Goal: Task Accomplishment & Management: Use online tool/utility

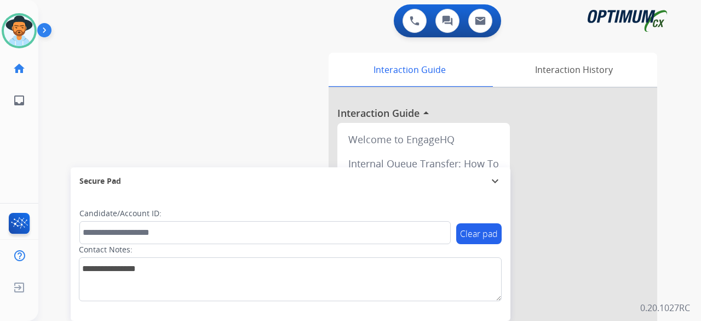
click at [61, 56] on div "swap_horiz Break voice bridge close_fullscreen Connect 3-Way Call merge_type Se…" at bounding box center [356, 267] width 637 height 457
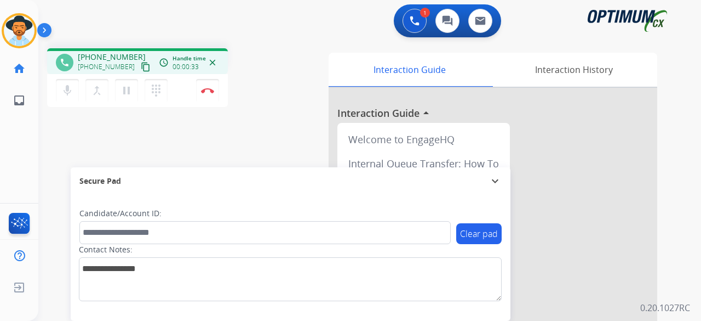
click at [141, 68] on mat-icon "content_copy" at bounding box center [146, 67] width 10 height 10
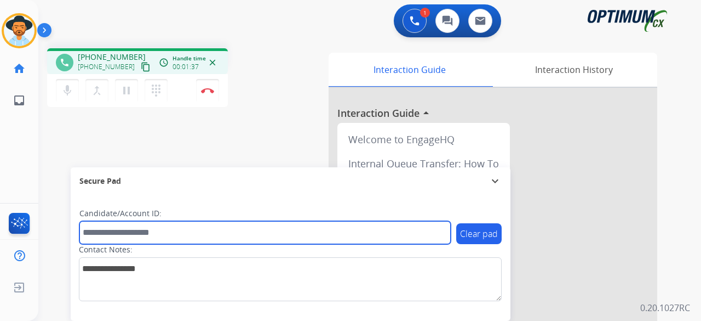
click at [128, 231] on input "text" at bounding box center [264, 232] width 371 height 23
paste input "*******"
type input "*******"
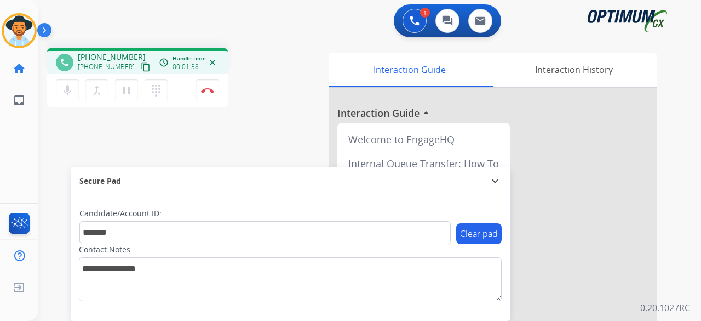
click at [267, 119] on div "phone [PHONE_NUMBER] [PHONE_NUMBER] content_copy access_time Call metrics Queue…" at bounding box center [356, 267] width 637 height 457
click at [207, 93] on button "Disconnect" at bounding box center [207, 90] width 23 height 23
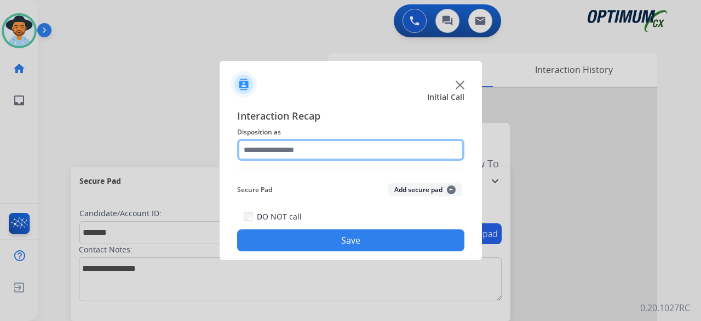
click at [313, 151] on input "text" at bounding box center [350, 150] width 227 height 22
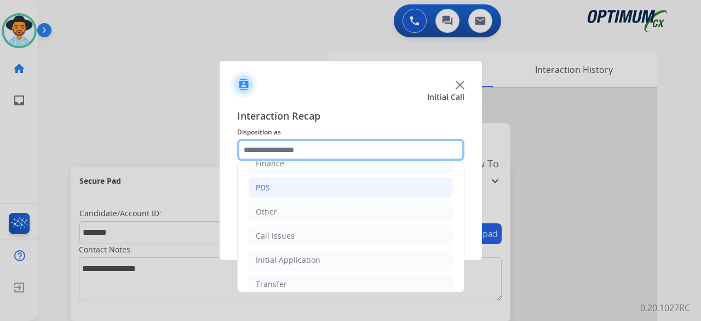
scroll to position [71, 0]
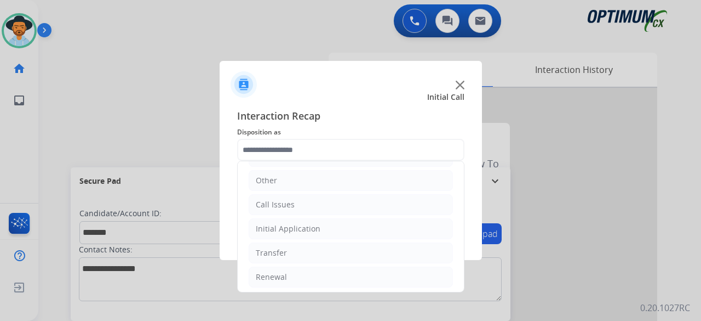
click at [457, 85] on img at bounding box center [460, 85] width 9 height 9
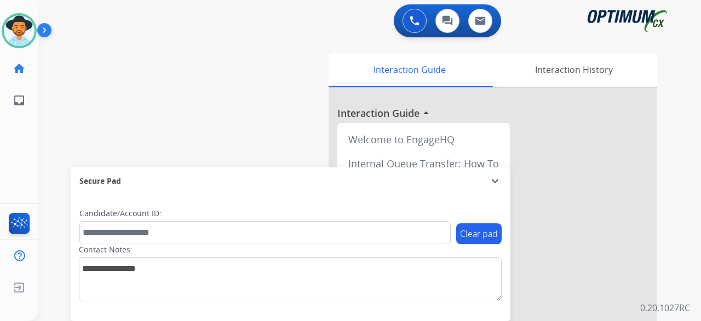
click at [54, 95] on div "swap_horiz Break voice bridge close_fullscreen Connect 3-Way Call merge_type Se…" at bounding box center [356, 267] width 637 height 457
click at [65, 45] on div "swap_horiz Break voice bridge close_fullscreen Connect 3-Way Call merge_type Se…" at bounding box center [356, 267] width 637 height 457
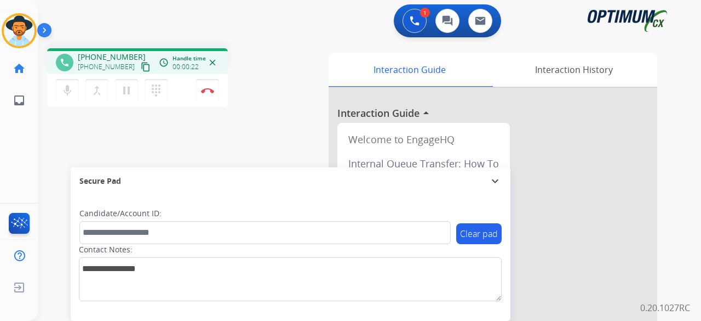
click at [141, 67] on mat-icon "content_copy" at bounding box center [146, 67] width 10 height 10
click at [68, 91] on mat-icon "mic" at bounding box center [67, 90] width 13 height 13
click at [68, 96] on mat-icon "mic_off" at bounding box center [67, 90] width 13 height 13
click at [67, 95] on mat-icon "mic" at bounding box center [67, 90] width 13 height 13
click at [69, 95] on mat-icon "mic_off" at bounding box center [67, 90] width 13 height 13
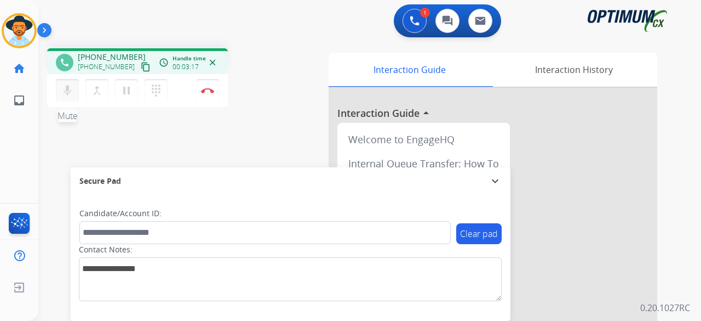
click at [69, 95] on mat-icon "mic" at bounding box center [67, 90] width 13 height 13
click at [69, 95] on mat-icon "mic_off" at bounding box center [67, 90] width 13 height 13
click at [69, 95] on mat-icon "mic" at bounding box center [67, 90] width 13 height 13
click at [67, 95] on mat-icon "mic_off" at bounding box center [67, 90] width 13 height 13
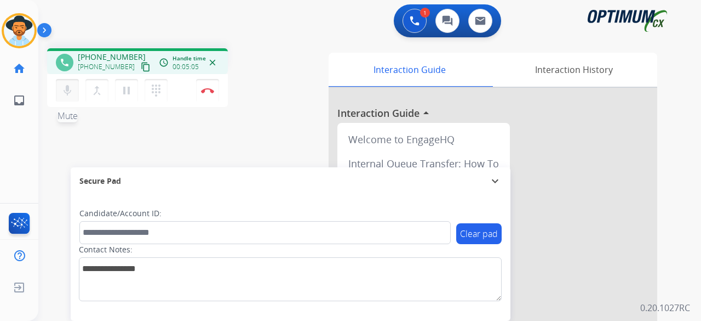
click at [67, 95] on mat-icon "mic" at bounding box center [67, 90] width 13 height 13
click at [71, 94] on mat-icon "mic_off" at bounding box center [67, 90] width 13 height 13
click at [71, 94] on mat-icon "mic" at bounding box center [67, 90] width 13 height 13
click at [67, 93] on mat-icon "mic_off" at bounding box center [67, 90] width 13 height 13
click at [210, 91] on img at bounding box center [207, 90] width 13 height 5
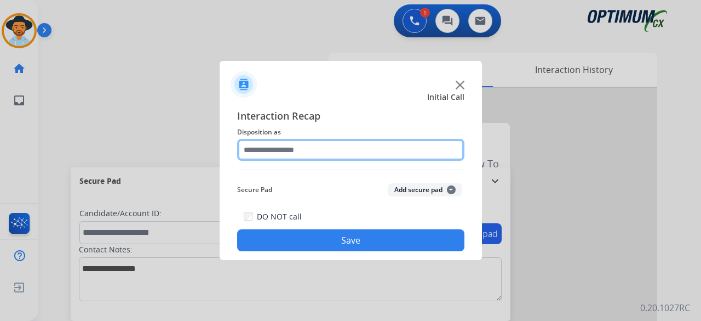
click at [342, 155] on input "text" at bounding box center [350, 150] width 227 height 22
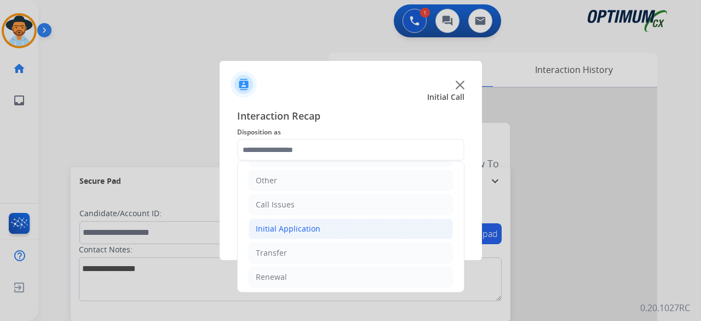
click at [303, 233] on li "Initial Application" at bounding box center [351, 228] width 204 height 21
click at [328, 247] on div "Credential Resend (Initial application)" at bounding box center [347, 252] width 139 height 11
type input "**********"
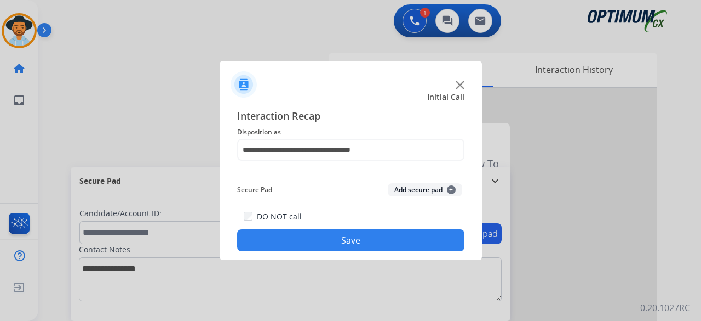
click at [407, 188] on button "Add secure pad +" at bounding box center [425, 189] width 75 height 13
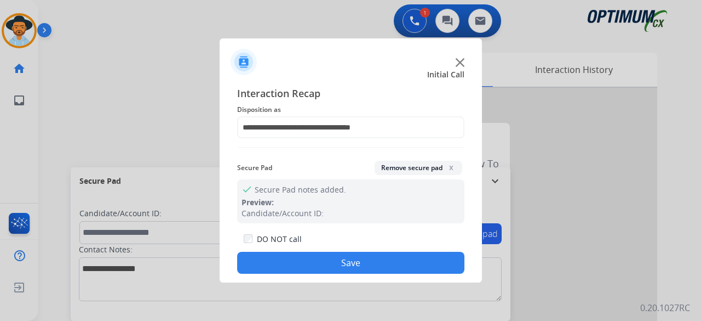
click at [347, 264] on button "Save" at bounding box center [350, 262] width 227 height 22
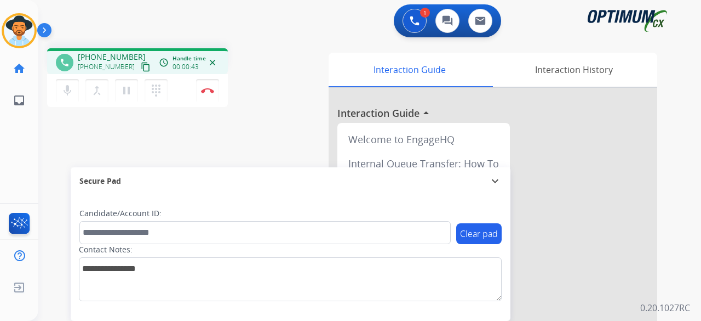
click at [141, 68] on mat-icon "content_copy" at bounding box center [146, 67] width 10 height 10
click at [215, 91] on button "Disconnect" at bounding box center [207, 90] width 23 height 23
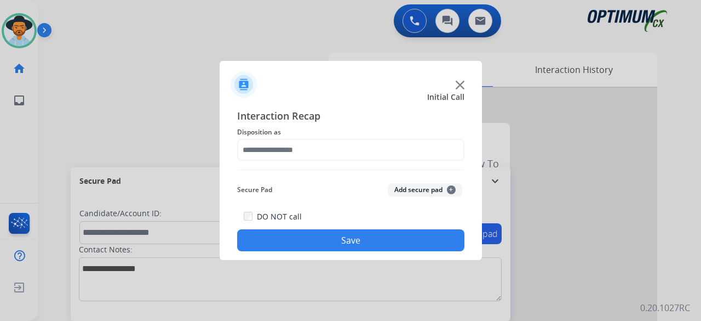
click at [461, 94] on span "Initial Call" at bounding box center [445, 96] width 37 height 11
click at [459, 86] on img at bounding box center [460, 85] width 9 height 9
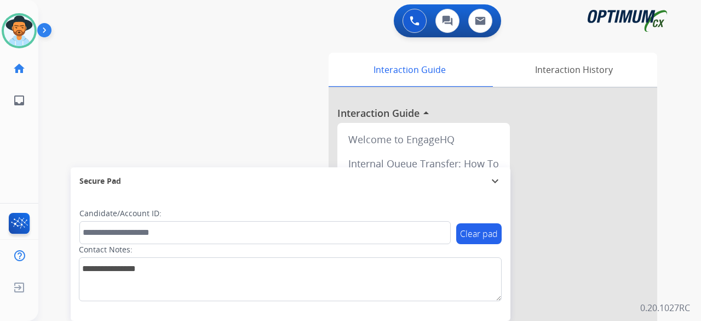
click at [163, 53] on div "swap_horiz Break voice bridge close_fullscreen Connect 3-Way Call merge_type Se…" at bounding box center [356, 267] width 637 height 457
click at [141, 102] on div "swap_horiz Break voice bridge close_fullscreen Connect 3-Way Call merge_type Se…" at bounding box center [356, 267] width 637 height 457
click at [115, 112] on div "swap_horiz Break voice bridge close_fullscreen Connect 3-Way Call merge_type Se…" at bounding box center [356, 267] width 637 height 457
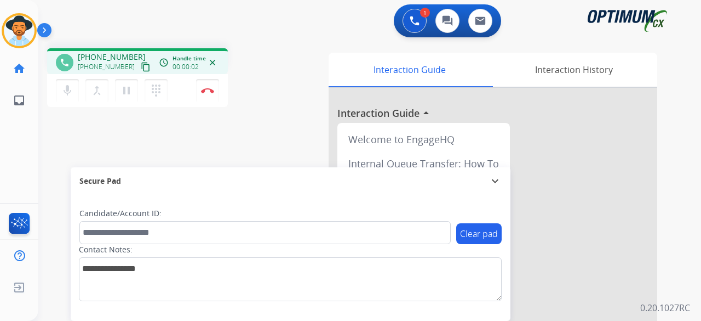
click at [141, 65] on mat-icon "content_copy" at bounding box center [146, 67] width 10 height 10
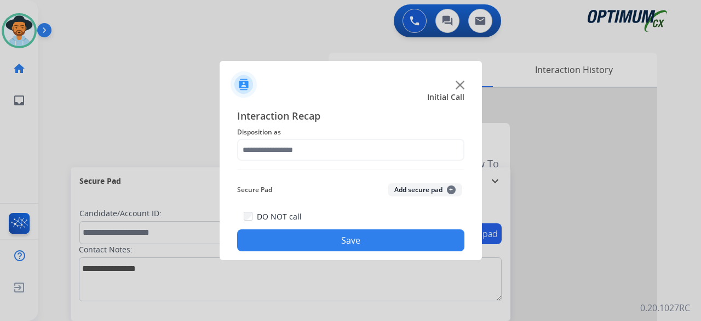
click at [462, 87] on img at bounding box center [460, 85] width 9 height 9
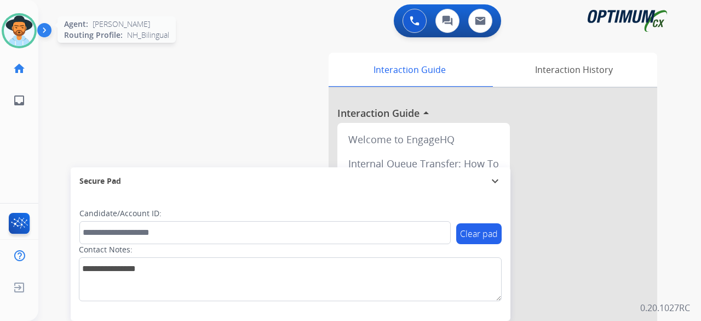
click at [13, 27] on img at bounding box center [19, 30] width 31 height 31
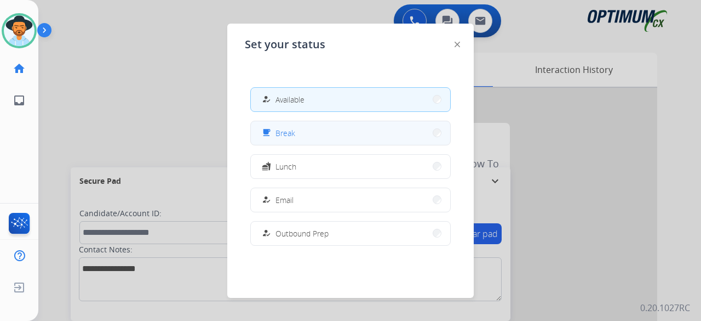
click at [334, 133] on button "free_breakfast Break" at bounding box center [350, 133] width 199 height 24
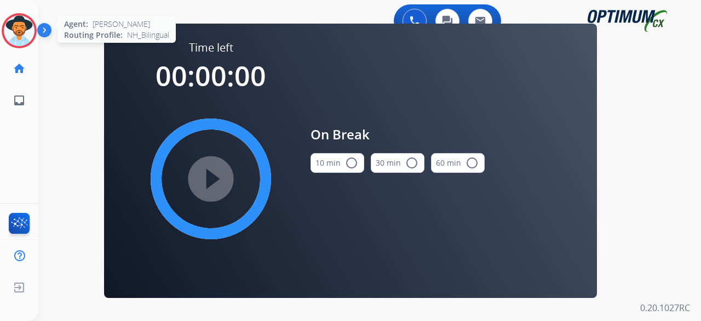
click at [24, 35] on img at bounding box center [19, 30] width 31 height 31
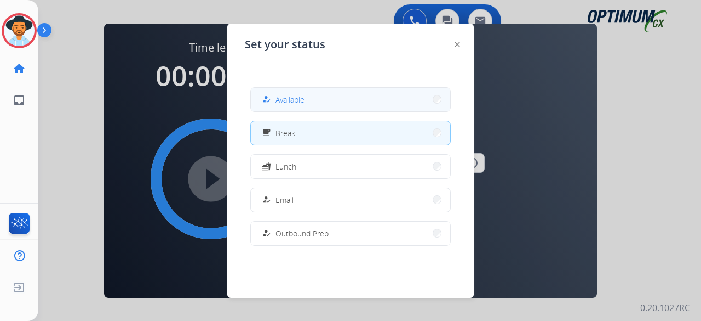
click at [345, 95] on button "how_to_reg Available" at bounding box center [350, 100] width 199 height 24
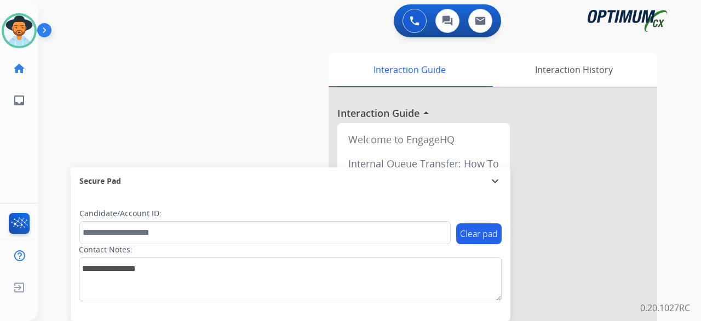
click at [70, 72] on div "swap_horiz Break voice bridge close_fullscreen Connect 3-Way Call merge_type Se…" at bounding box center [356, 267] width 637 height 457
drag, startPoint x: 70, startPoint y: 72, endPoint x: 68, endPoint y: 57, distance: 14.9
click at [185, 70] on div "swap_horiz Break voice bridge close_fullscreen Connect 3-Way Call merge_type Se…" at bounding box center [356, 267] width 637 height 457
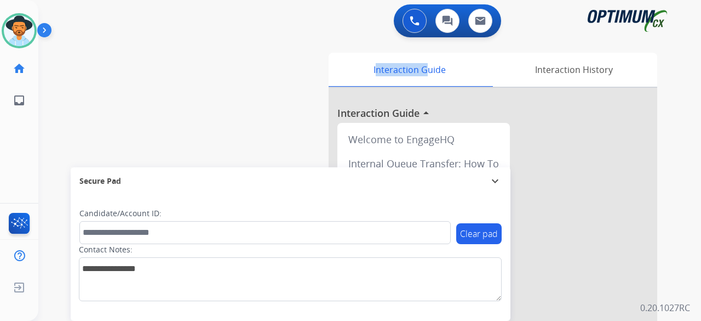
click at [185, 70] on div "swap_horiz Break voice bridge close_fullscreen Connect 3-Way Call merge_type Se…" at bounding box center [356, 267] width 637 height 457
click at [185, 88] on div "swap_horiz Break voice bridge close_fullscreen Connect 3-Way Call merge_type Se…" at bounding box center [356, 267] width 637 height 457
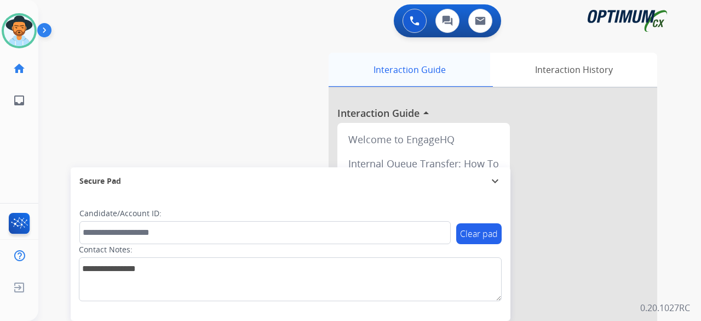
click at [366, 70] on div "swap_horiz Break voice bridge close_fullscreen Connect 3-Way Call merge_type Se…" at bounding box center [356, 267] width 637 height 457
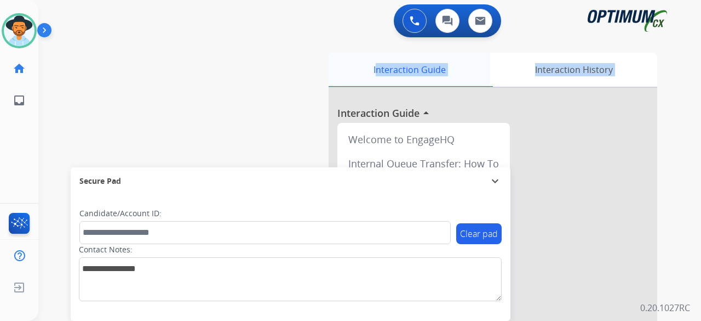
click at [366, 70] on div "Interaction Guide" at bounding box center [410, 70] width 162 height 34
click at [366, 64] on div "Interaction Guide" at bounding box center [410, 70] width 162 height 34
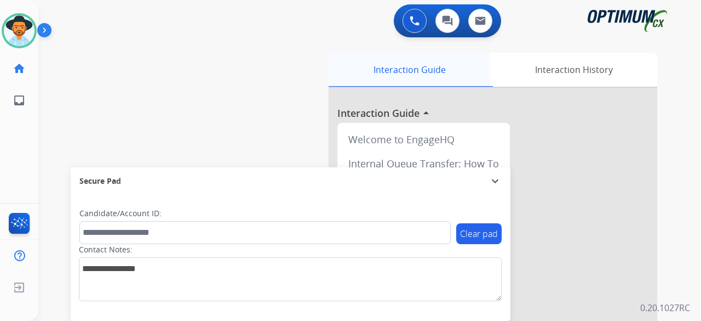
click at [366, 64] on div "Interaction Guide" at bounding box center [410, 70] width 162 height 34
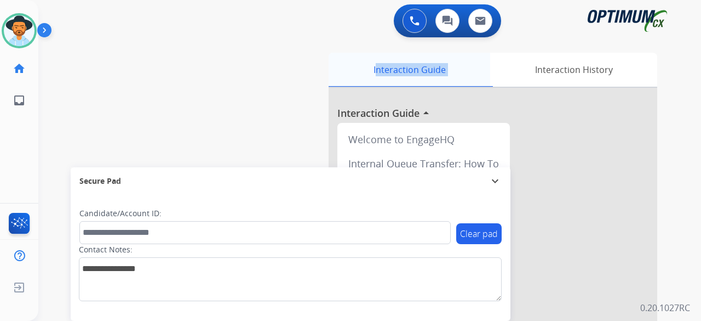
click at [366, 64] on div "Interaction Guide" at bounding box center [410, 70] width 162 height 34
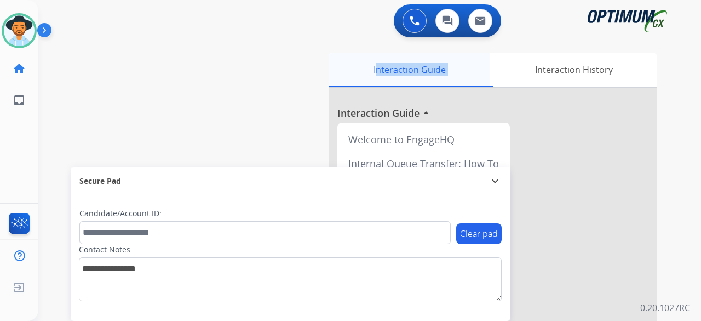
click at [366, 64] on div "Interaction Guide" at bounding box center [410, 70] width 162 height 34
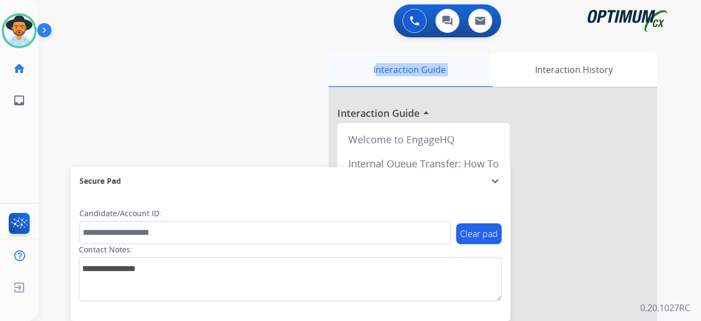
click at [366, 64] on div "Interaction Guide" at bounding box center [410, 70] width 162 height 34
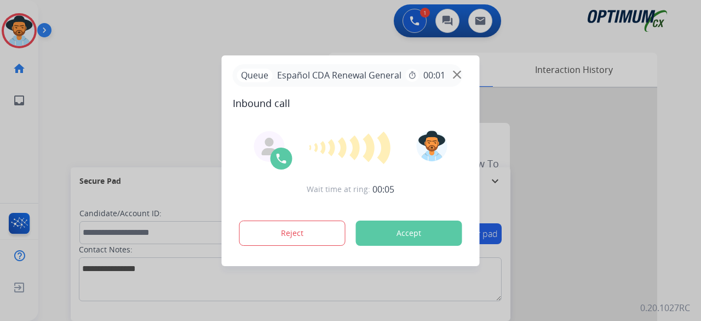
click at [136, 105] on div at bounding box center [350, 160] width 701 height 321
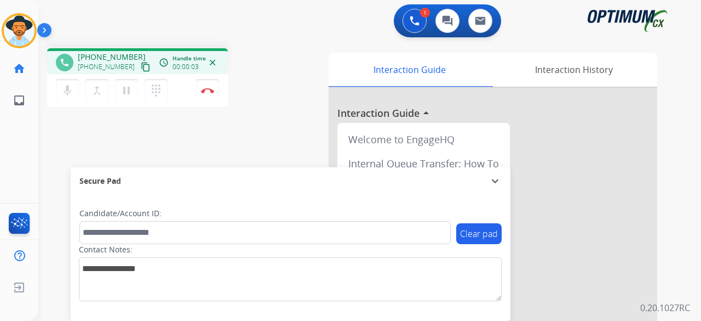
click at [141, 66] on mat-icon "content_copy" at bounding box center [146, 67] width 10 height 10
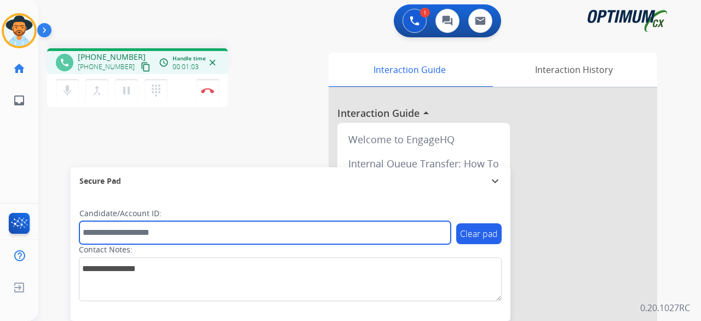
click at [133, 233] on input "text" at bounding box center [264, 232] width 371 height 23
paste input "*******"
type input "*******"
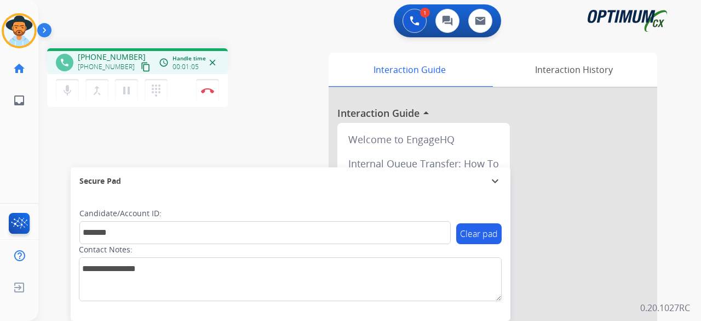
click at [259, 91] on div "phone [PHONE_NUMBER] [PHONE_NUMBER] content_copy access_time Call metrics Queue…" at bounding box center [178, 79] width 262 height 62
click at [210, 87] on button "Disconnect" at bounding box center [207, 90] width 23 height 23
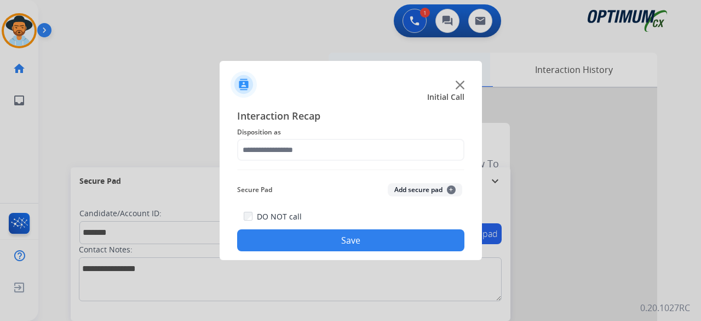
click at [460, 84] on img at bounding box center [460, 85] width 9 height 9
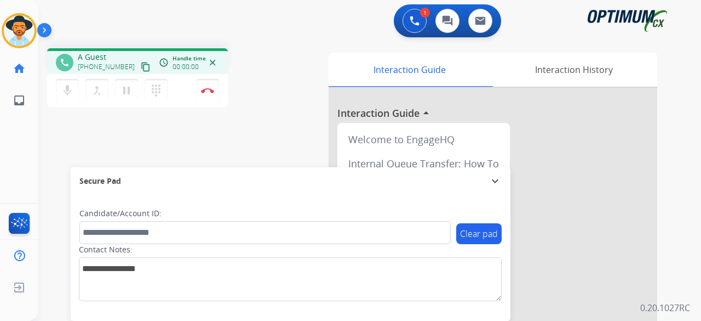
click at [141, 67] on mat-icon "content_copy" at bounding box center [146, 67] width 10 height 10
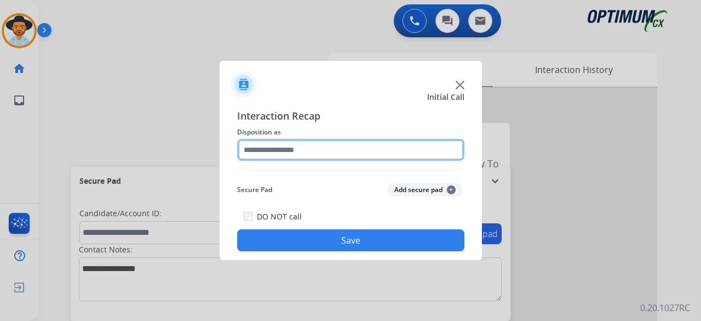
click at [314, 149] on input "text" at bounding box center [350, 150] width 227 height 22
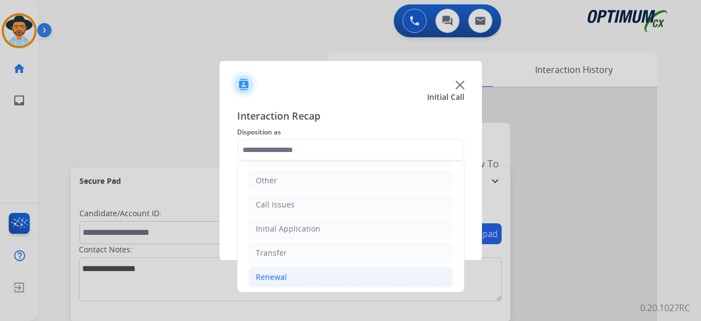
click at [284, 272] on div "Renewal" at bounding box center [271, 276] width 31 height 11
click at [324, 228] on li "Initial Application" at bounding box center [351, 228] width 204 height 21
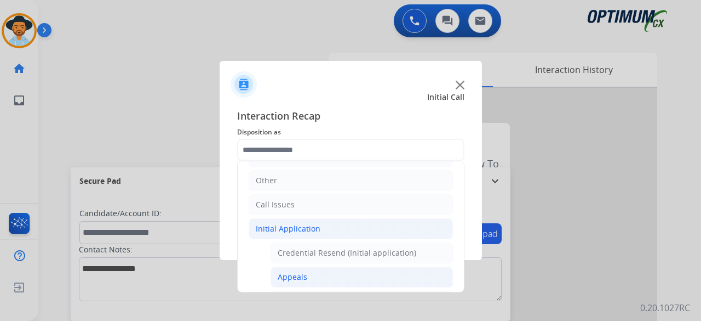
click at [297, 274] on div "Appeals" at bounding box center [293, 276] width 30 height 11
type input "*******"
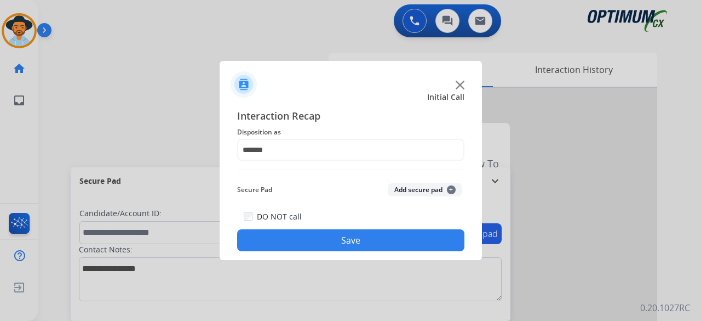
click at [425, 192] on button "Add secure pad +" at bounding box center [425, 189] width 75 height 13
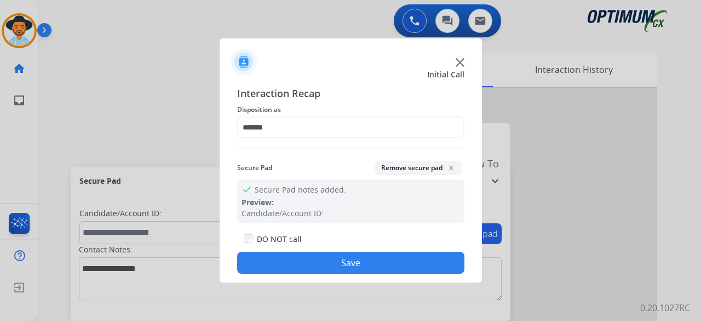
click at [367, 265] on button "Save" at bounding box center [350, 262] width 227 height 22
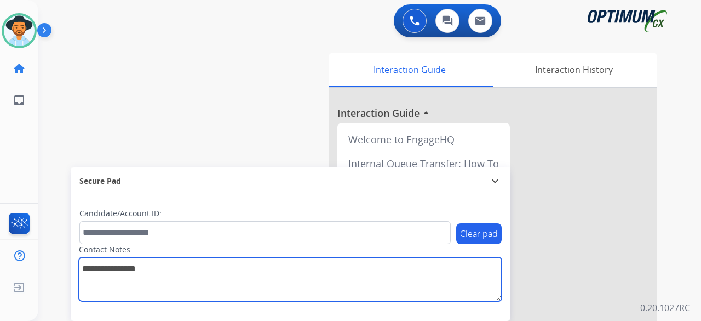
click at [367, 265] on textarea at bounding box center [290, 279] width 423 height 44
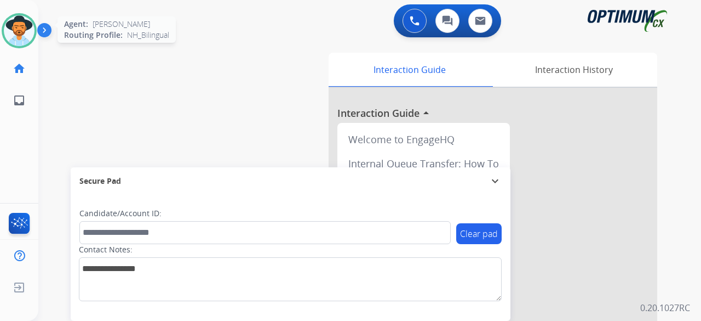
click at [21, 36] on img at bounding box center [19, 30] width 31 height 31
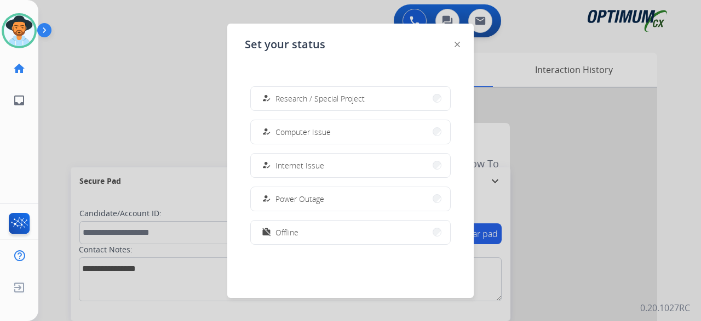
scroll to position [273, 0]
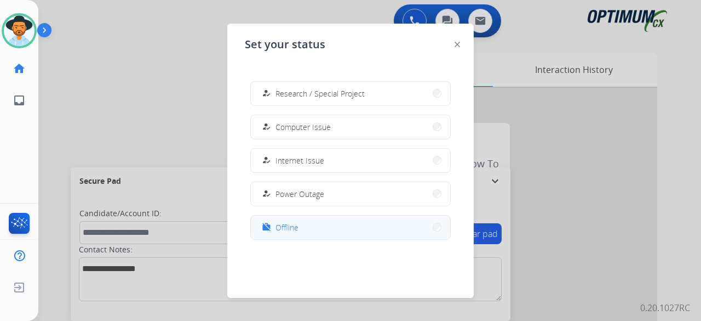
click at [343, 227] on button "work_off Offline" at bounding box center [350, 227] width 199 height 24
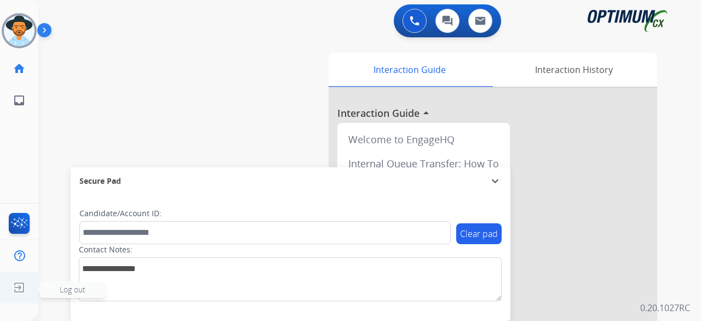
click at [74, 293] on span "Log out" at bounding box center [73, 289] width 26 height 10
